Goal: Information Seeking & Learning: Learn about a topic

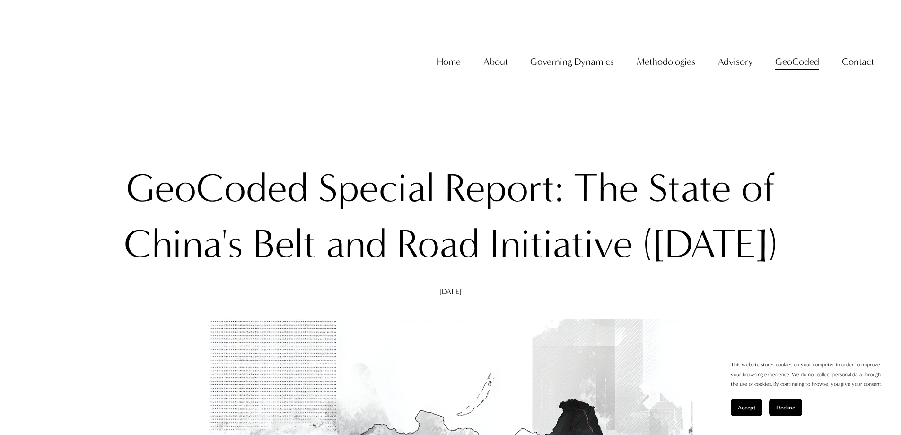
click at [455, 70] on link "Home" at bounding box center [449, 61] width 24 height 19
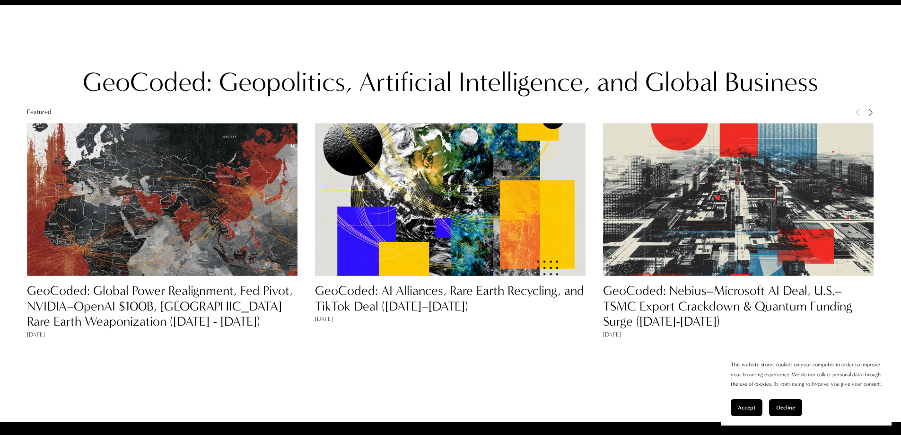
scroll to position [899, 0]
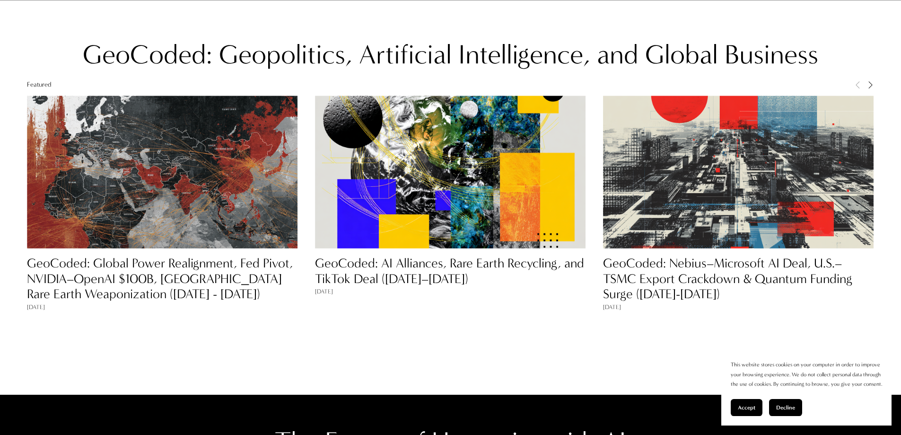
click at [871, 85] on span "Next" at bounding box center [870, 84] width 8 height 8
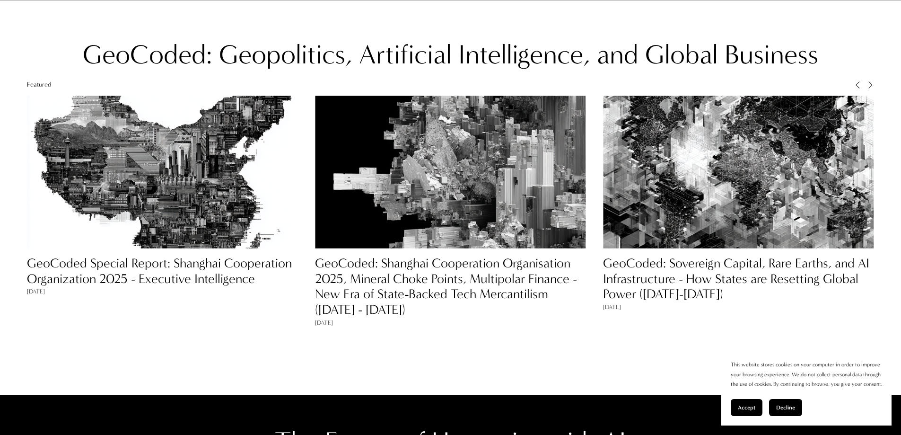
click at [133, 265] on link "GeoCoded Special Report: Shanghai Cooperation Organization 2025 - Executive Int…" at bounding box center [159, 270] width 265 height 31
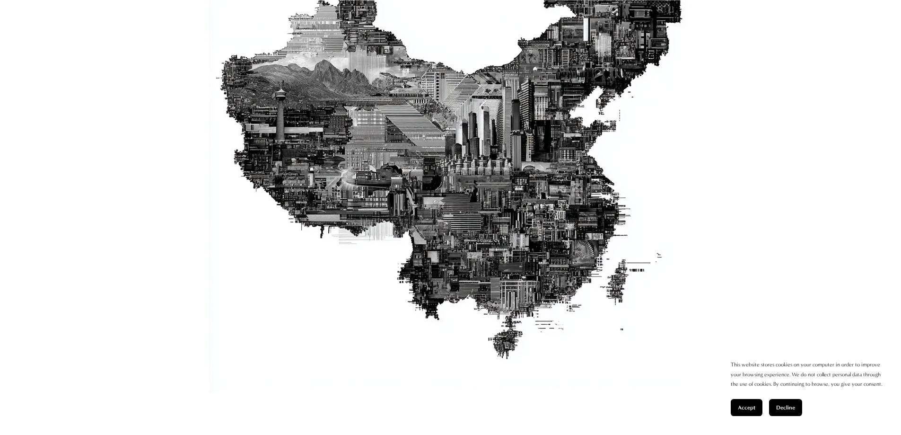
scroll to position [473, 0]
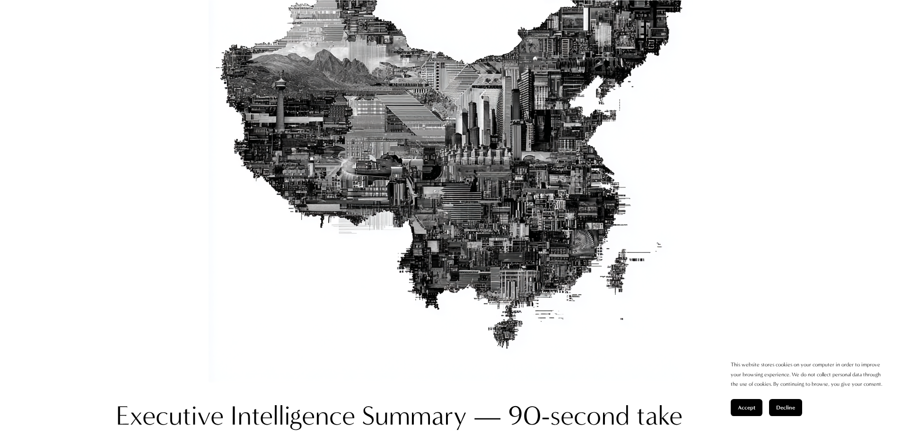
click at [391, 154] on div at bounding box center [451, 140] width 484 height 484
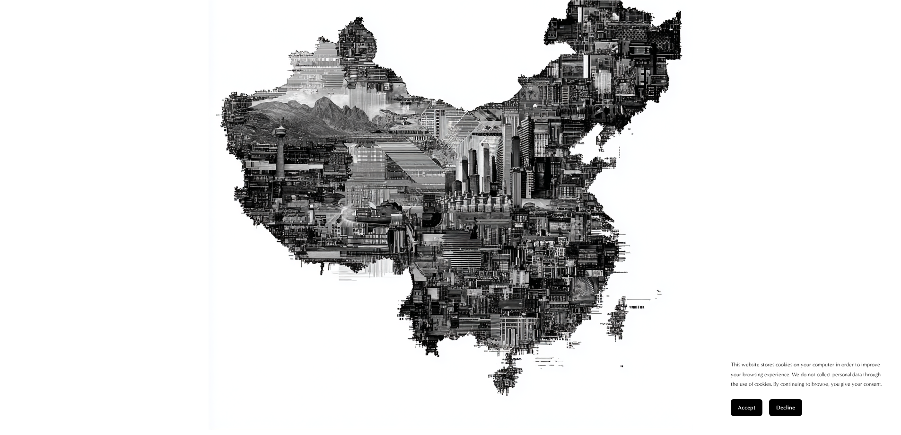
scroll to position [378, 0]
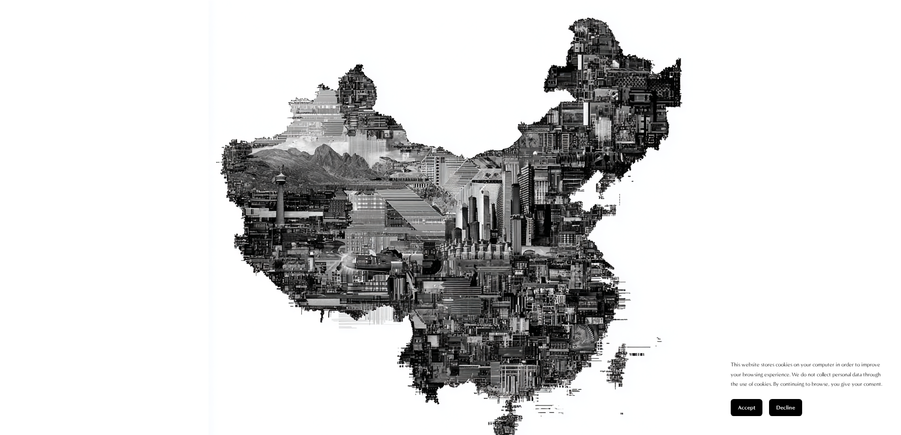
click at [421, 195] on div at bounding box center [451, 234] width 484 height 484
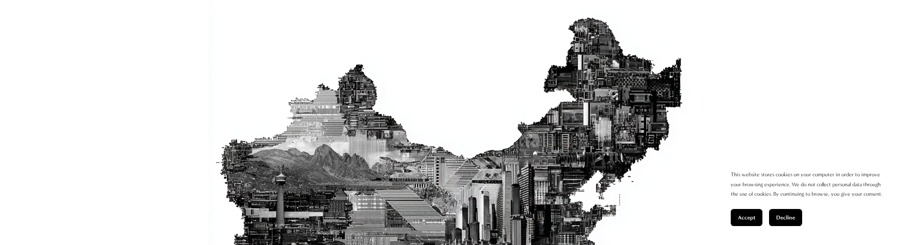
click at [375, 168] on div at bounding box center [451, 234] width 484 height 484
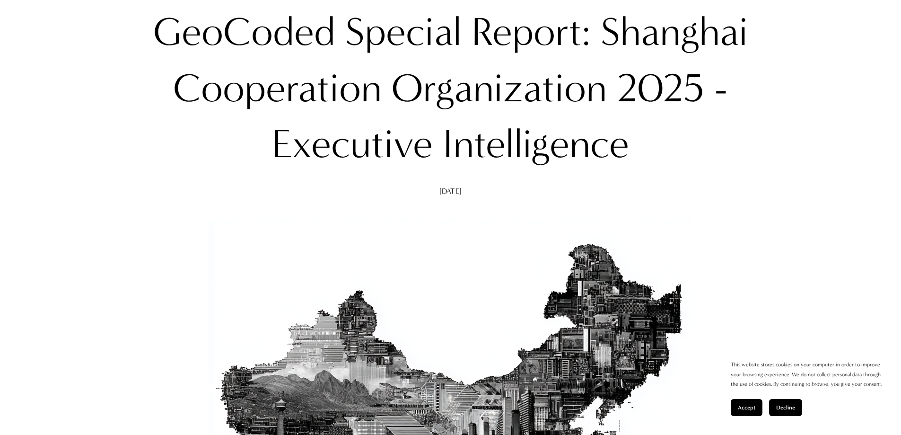
scroll to position [0, 0]
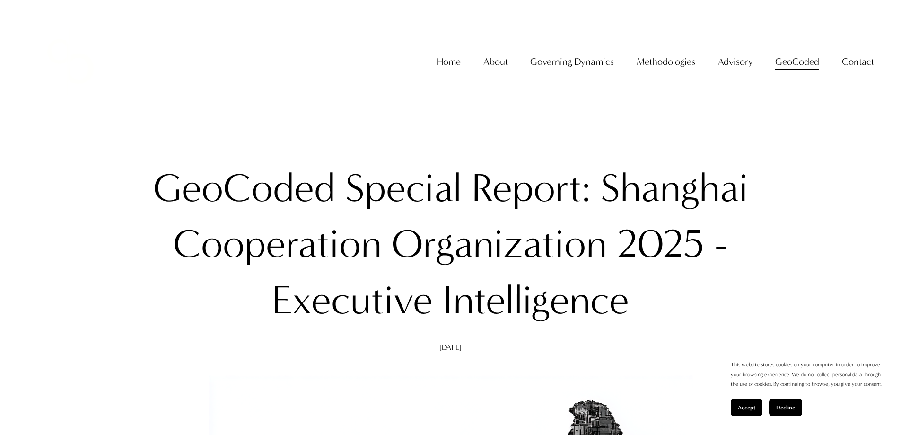
click at [438, 71] on link "Home" at bounding box center [449, 61] width 24 height 19
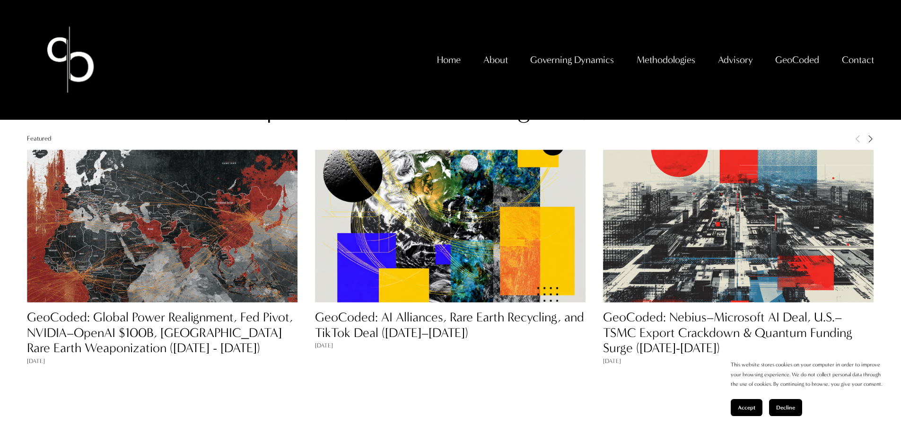
scroll to position [823, 0]
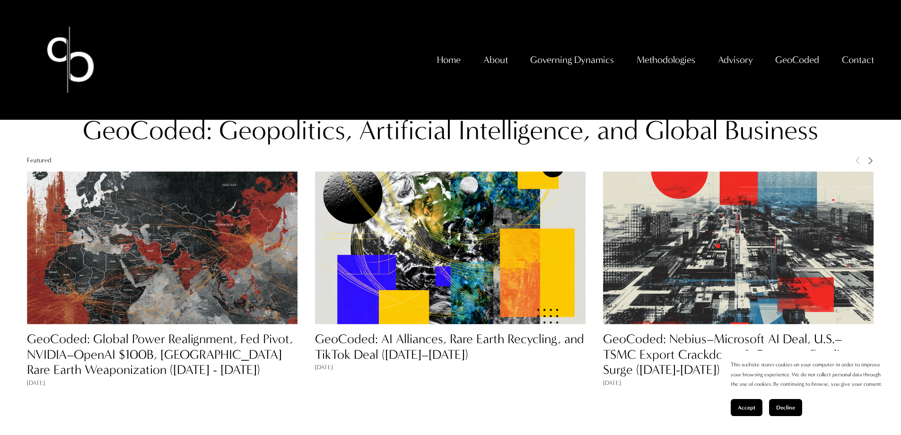
click at [166, 341] on link "GeoCoded: Global Power Realignment, Fed Pivot, NVIDIA–OpenAI $100B, China Rare …" at bounding box center [160, 354] width 266 height 46
click at [693, 345] on link "GeoCoded: Nebius–Microsoft AI Deal, U.S.–TSMC Export Crackdown & Quantum Fundin…" at bounding box center [727, 354] width 249 height 46
click at [870, 164] on span "Next" at bounding box center [870, 160] width 8 height 8
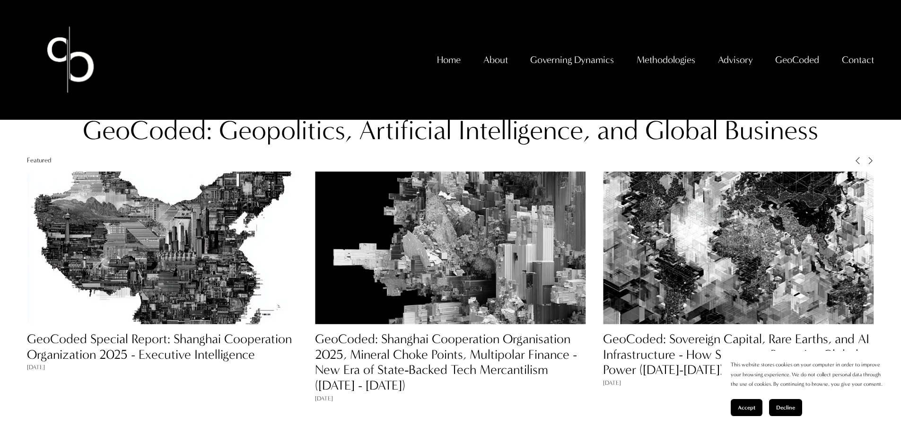
click at [210, 344] on link "GeoCoded Special Report: Shanghai Cooperation Organization 2025 - Executive Int…" at bounding box center [159, 346] width 265 height 31
click at [387, 349] on link "GeoCoded: Shanghai Cooperation Organisation 2025, Mineral Choke Points, Multipo…" at bounding box center [446, 362] width 262 height 62
click at [634, 347] on link "GeoCoded: Sovereign Capital, Rare Earths, and AI Infrastructure - How States ar…" at bounding box center [736, 354] width 266 height 46
click at [872, 164] on span "Next" at bounding box center [870, 160] width 8 height 8
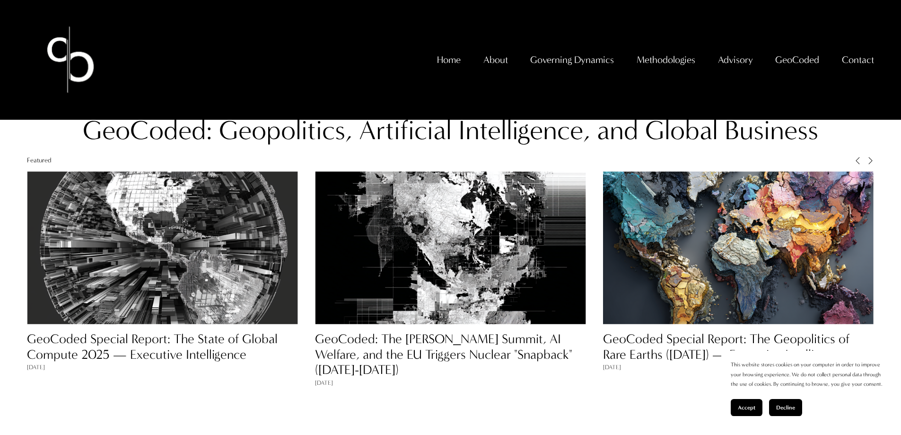
click at [175, 342] on link "GeoCoded Special Report: The State of Global Compute 2025 — Executive Intellige…" at bounding box center [152, 346] width 251 height 31
click at [435, 348] on link "GeoCoded: The Trump-Putin Summit, AI Welfare, and the EU Triggers Nuclear "Snap…" at bounding box center [443, 354] width 257 height 46
click at [866, 164] on div at bounding box center [862, 163] width 24 height 15
click at [869, 161] on span "Next" at bounding box center [870, 160] width 8 height 8
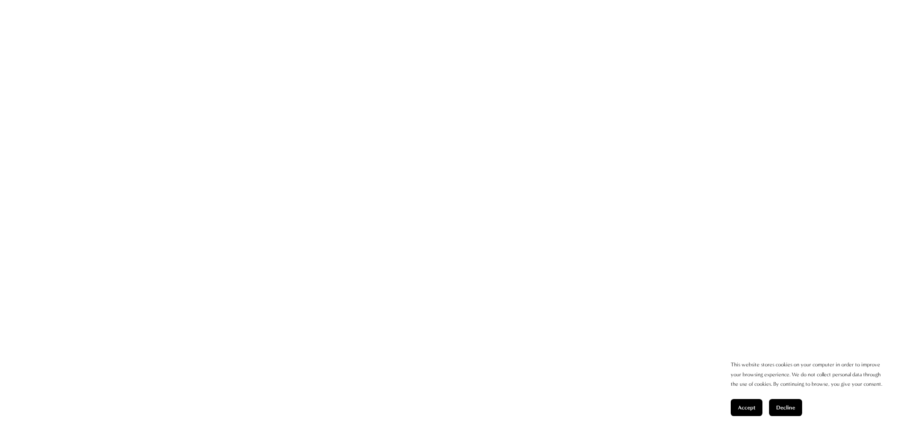
scroll to position [378, 0]
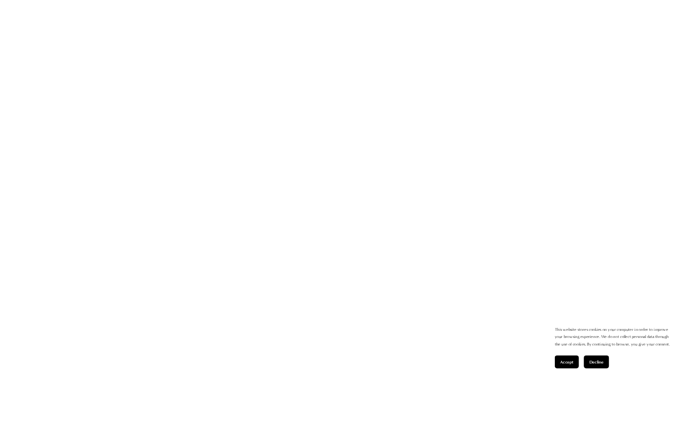
scroll to position [520, 0]
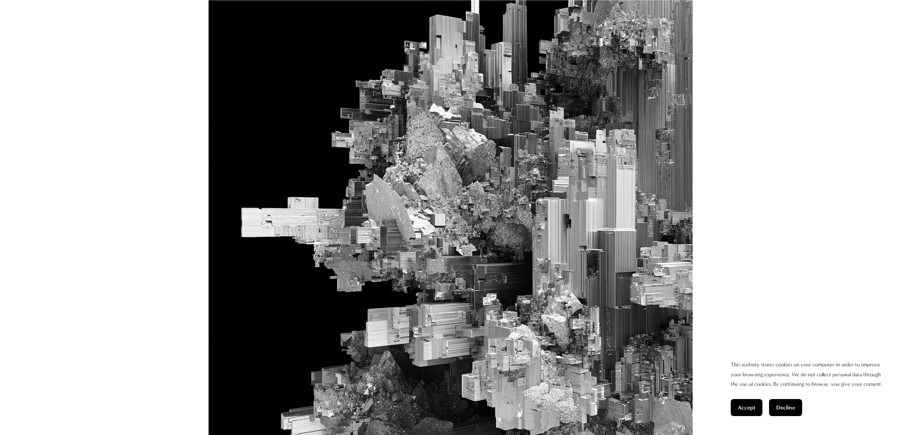
drag, startPoint x: 417, startPoint y: 0, endPoint x: 423, endPoint y: 103, distance: 102.8
click at [423, 103] on div at bounding box center [451, 205] width 484 height 484
click at [453, 141] on div at bounding box center [451, 205] width 484 height 484
click at [450, 141] on div at bounding box center [451, 205] width 484 height 484
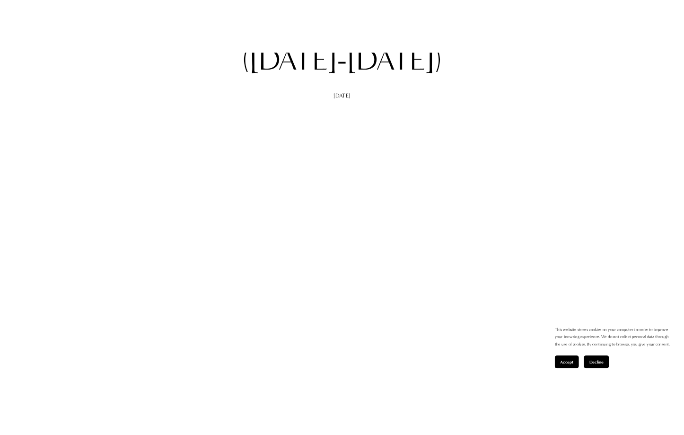
scroll to position [426, 0]
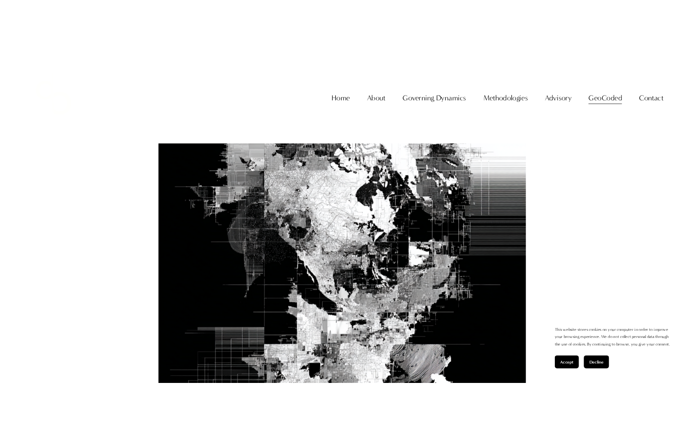
scroll to position [426, 0]
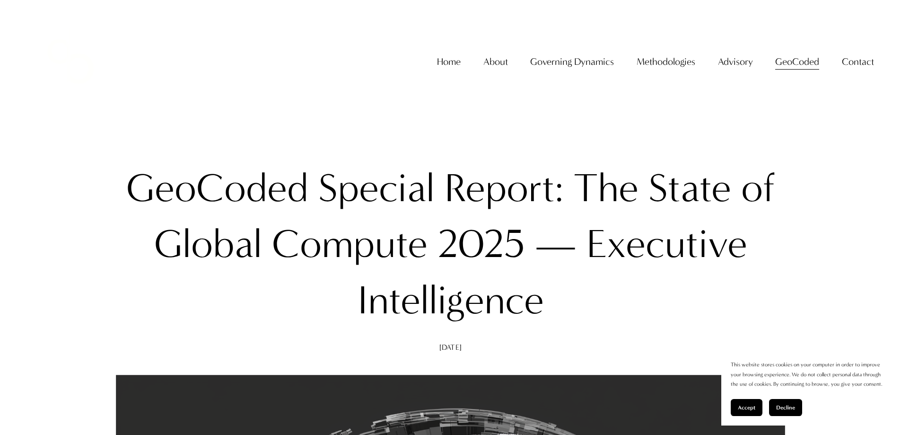
click at [0, 0] on span "Signal Amplification Matrix" at bounding box center [0, 0] width 0 height 0
click at [0, 0] on span "Noise, Bias, and Signal" at bounding box center [0, 0] width 0 height 0
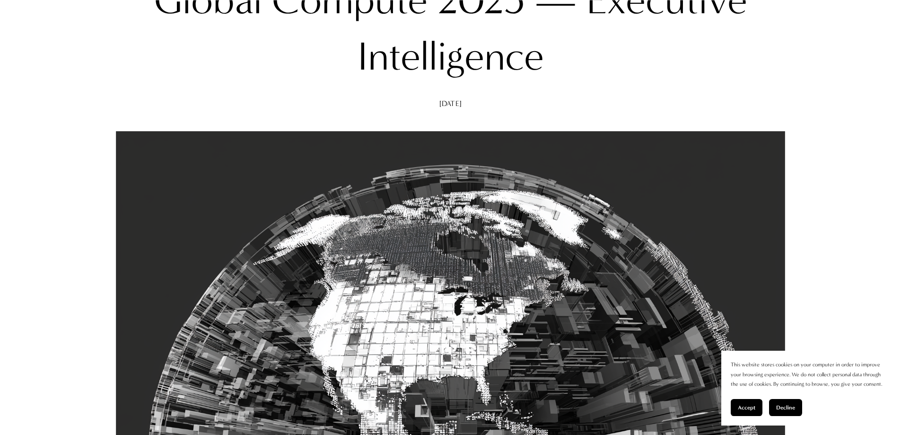
scroll to position [331, 0]
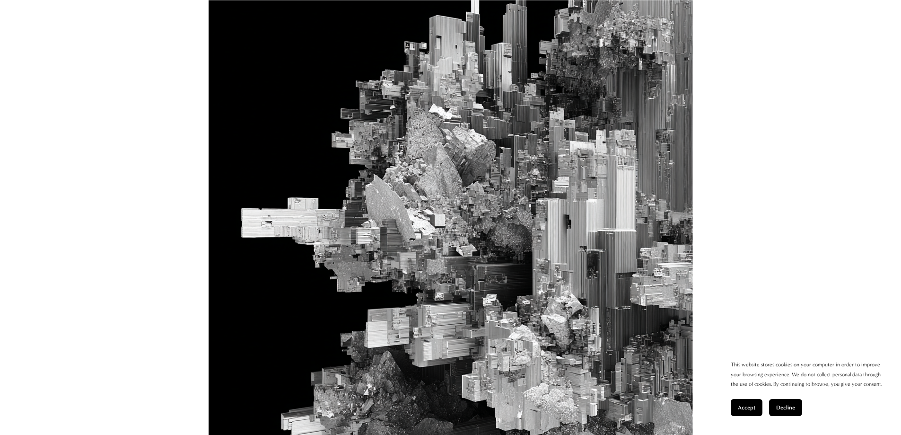
scroll to position [520, 0]
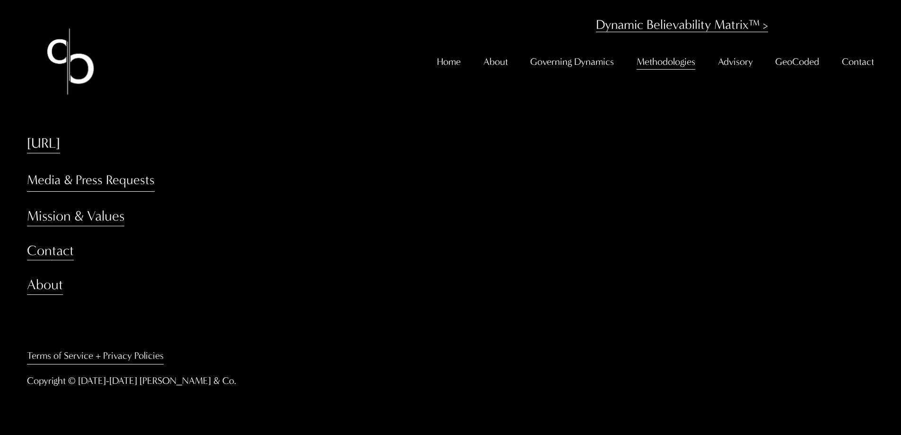
scroll to position [1394, 0]
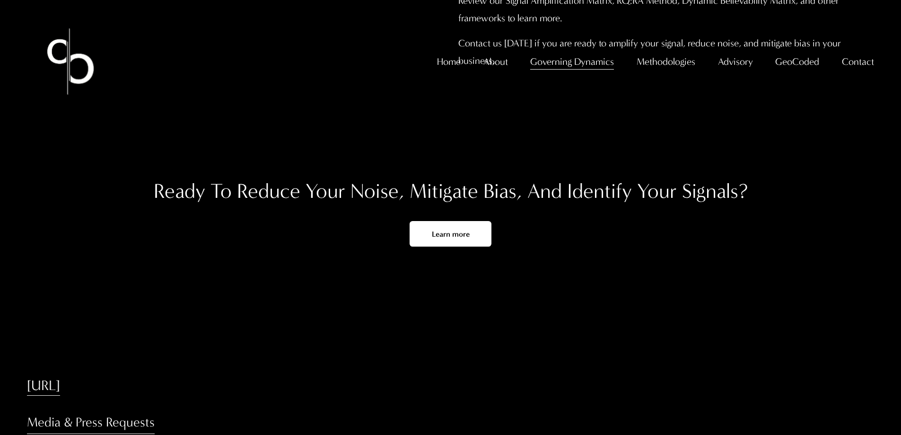
scroll to position [3836, 0]
